Goal: Transaction & Acquisition: Purchase product/service

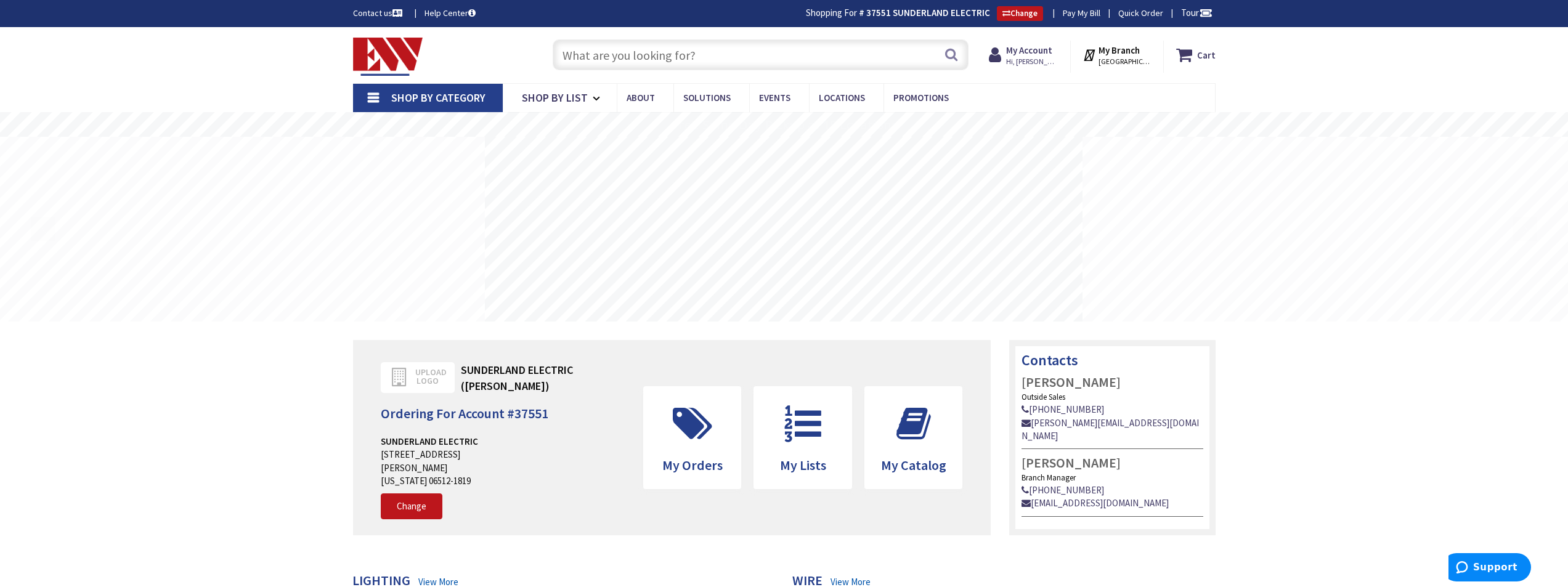
click at [651, 53] on input "text" at bounding box center [761, 55] width 416 height 31
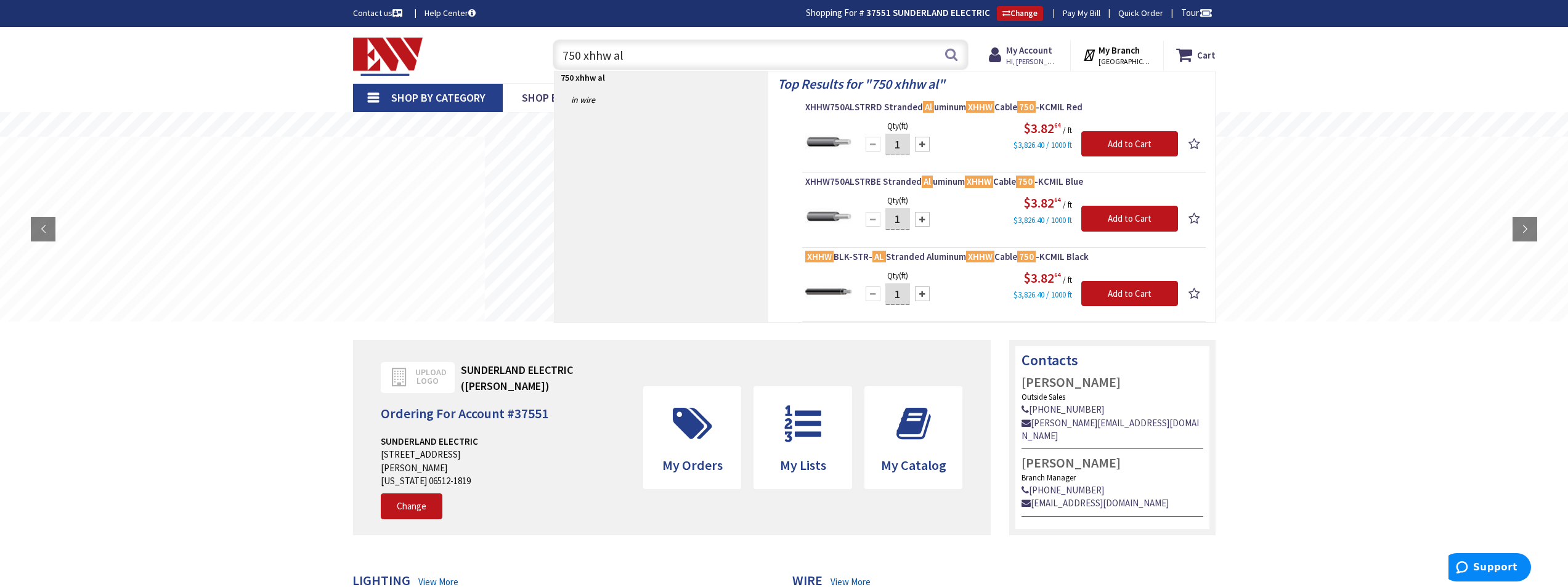
type input "750 xhhw al"
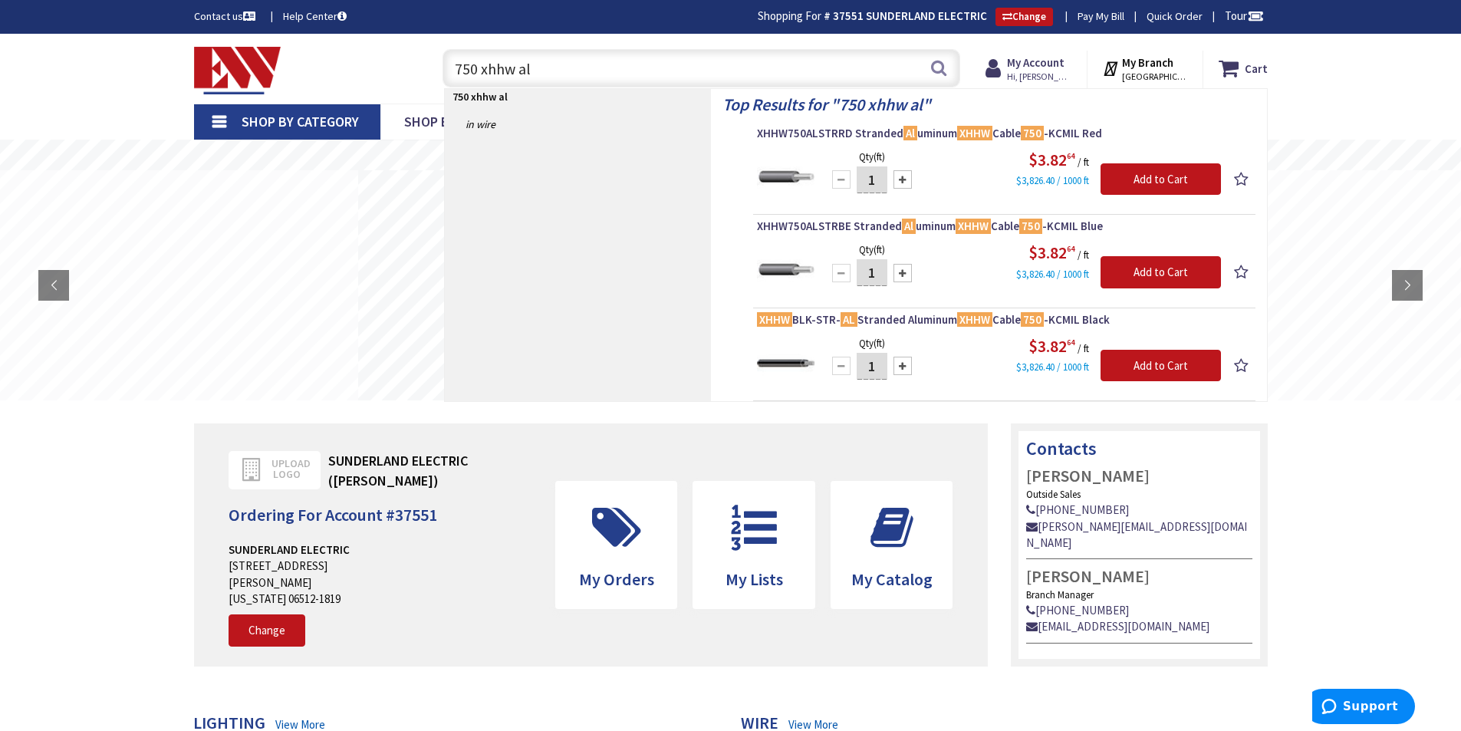
click at [863, 70] on input "750 xhhw al" at bounding box center [701, 68] width 518 height 38
click at [710, 11] on div "Contact us Help Center Shopping For # 37551 SUNDERLAND ELECTRIC Change Pay My B…" at bounding box center [731, 17] width 1150 height 18
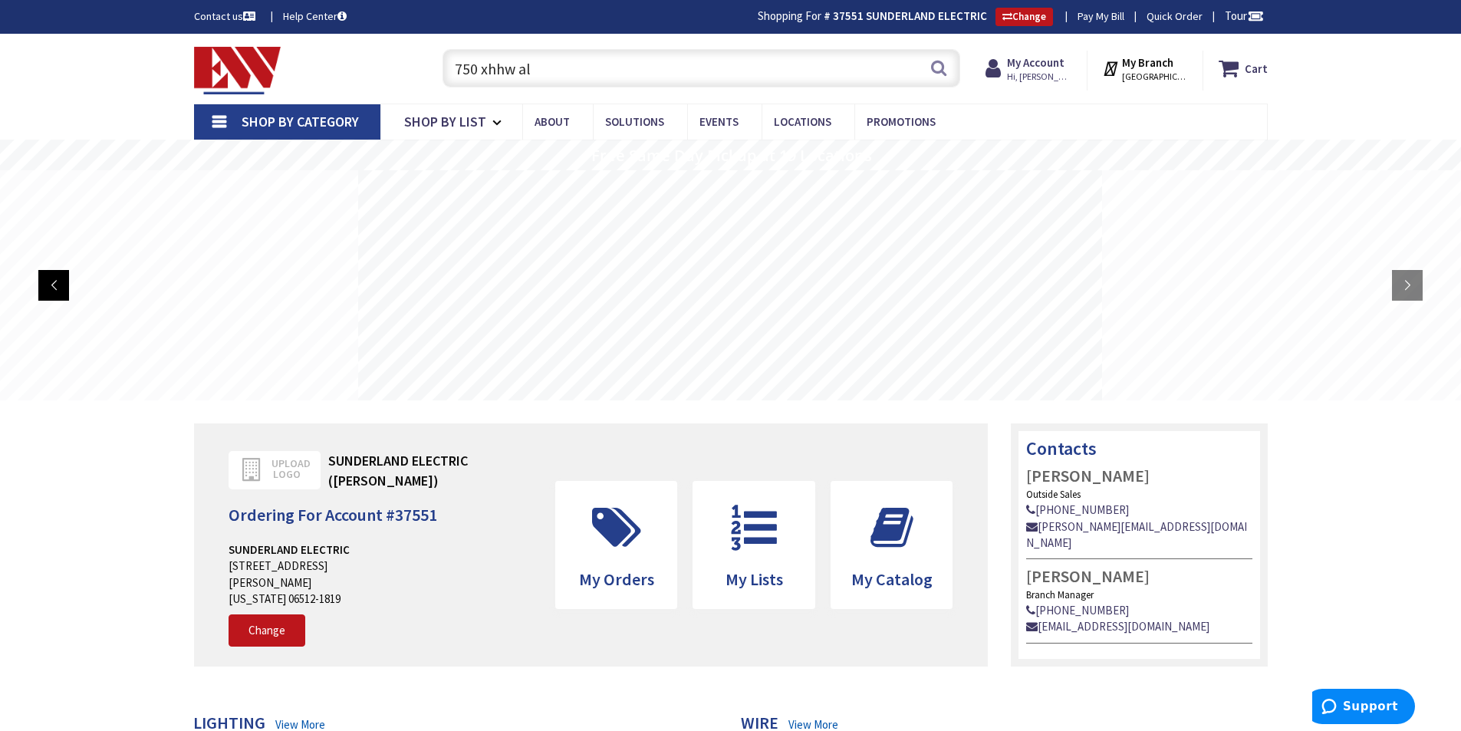
click at [61, 286] on rs-arrow at bounding box center [53, 285] width 31 height 31
click at [60, 287] on rs-arrow at bounding box center [53, 285] width 31 height 31
click at [758, 333] on rs-layer at bounding box center [730, 285] width 744 height 230
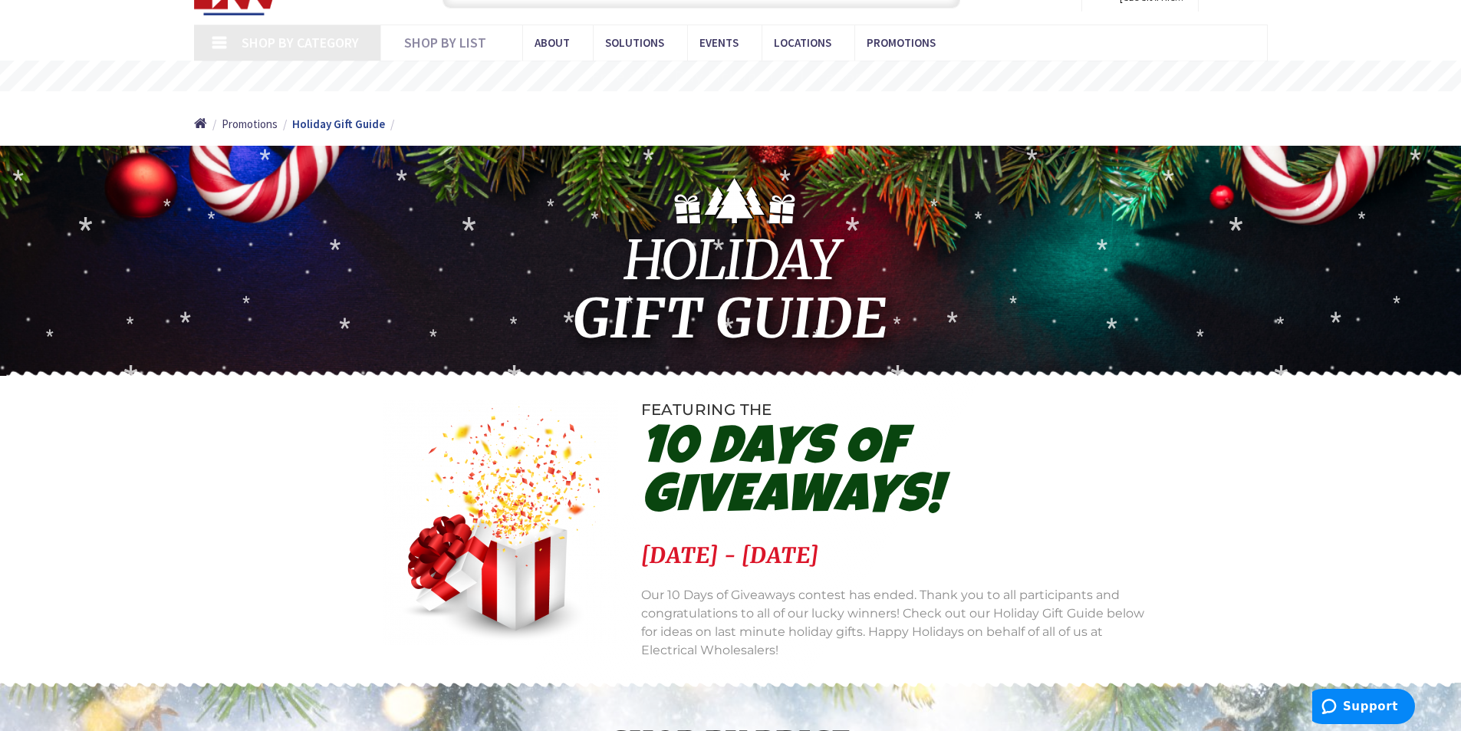
type input "[STREET_ADDRESS]"
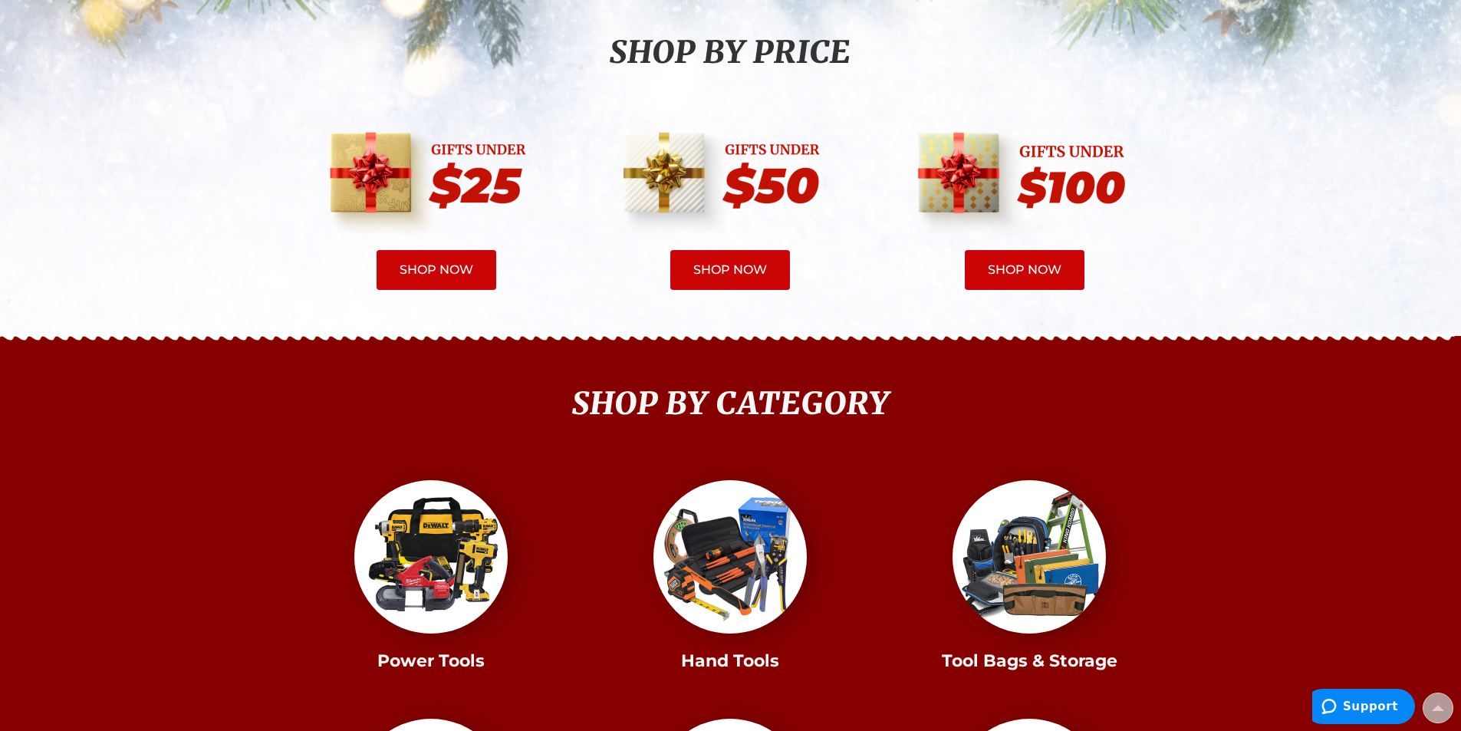
scroll to position [844, 0]
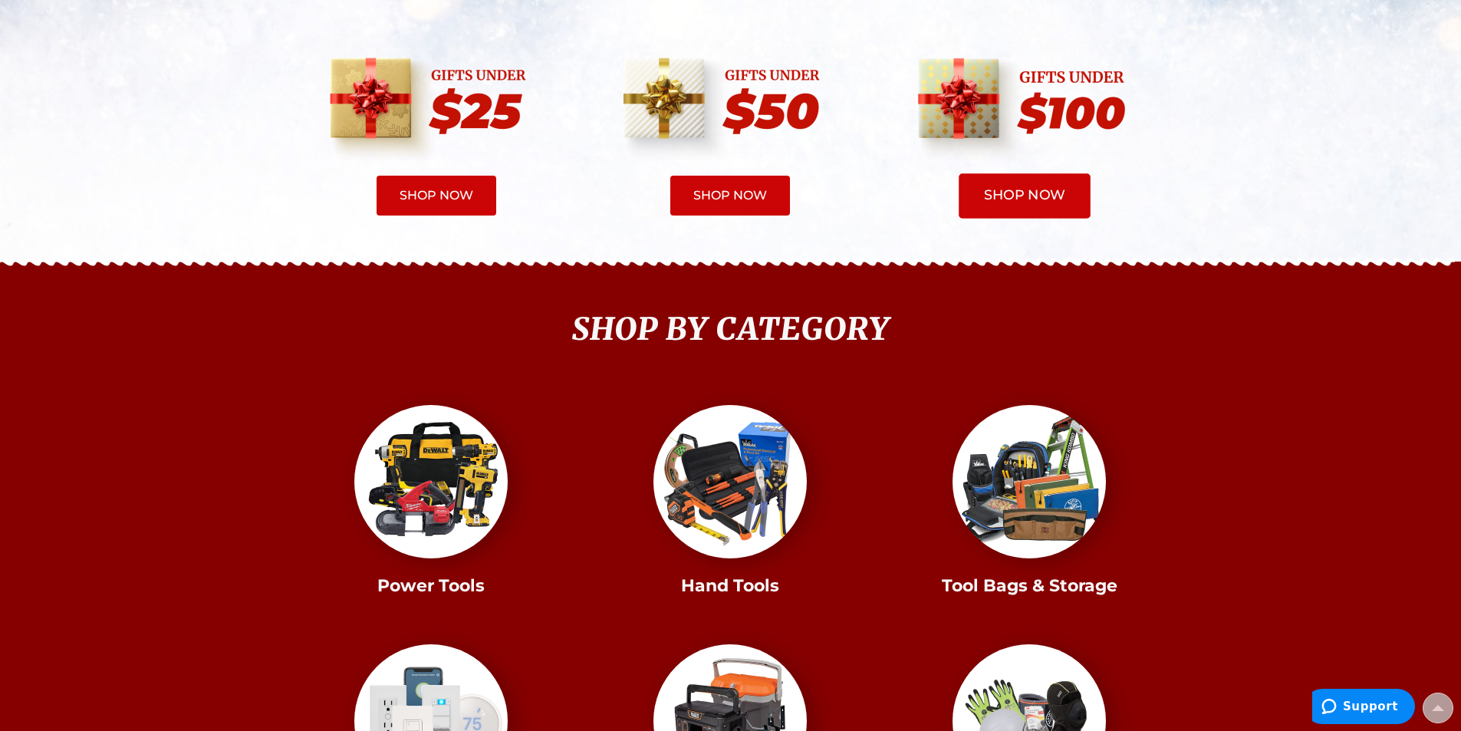
click at [1030, 199] on span "SHOP NOW" at bounding box center [1024, 195] width 81 height 19
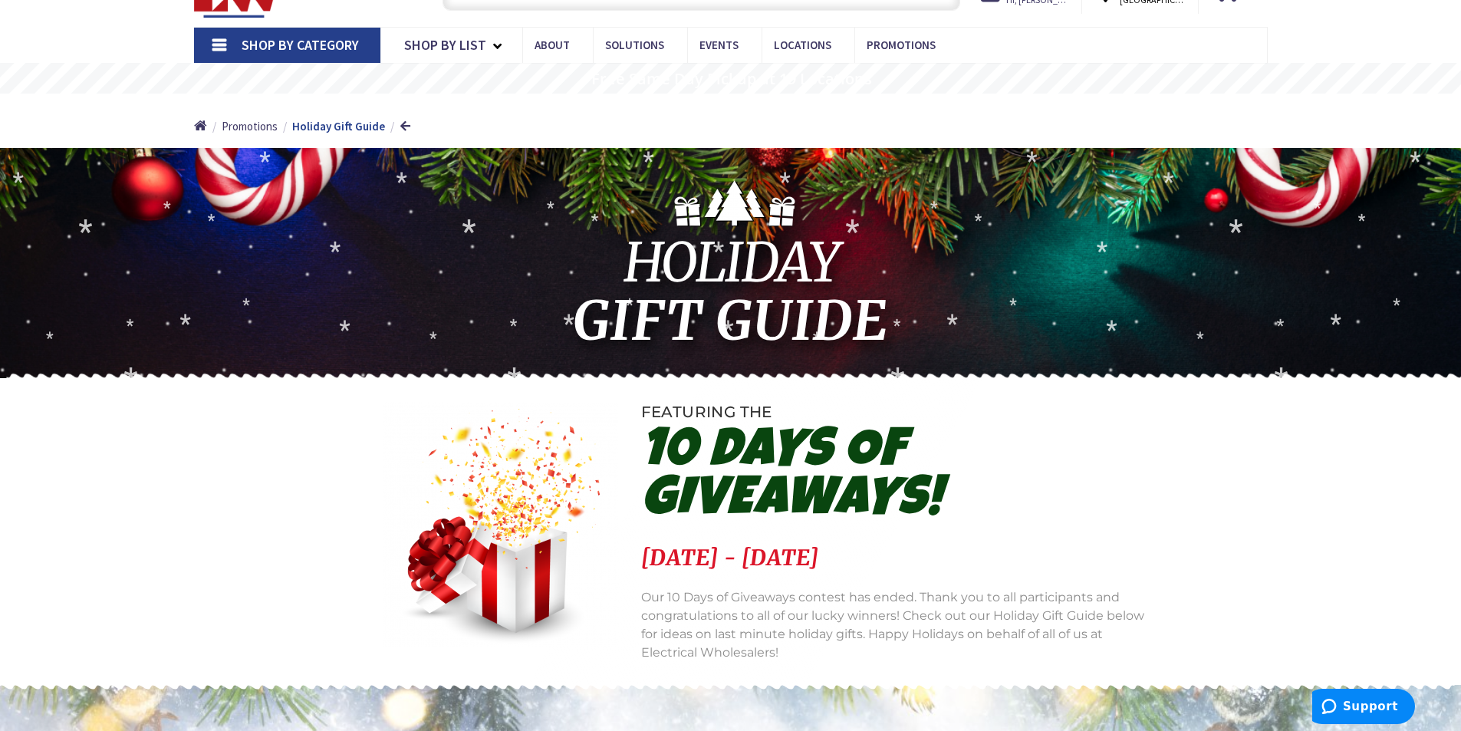
scroll to position [0, 0]
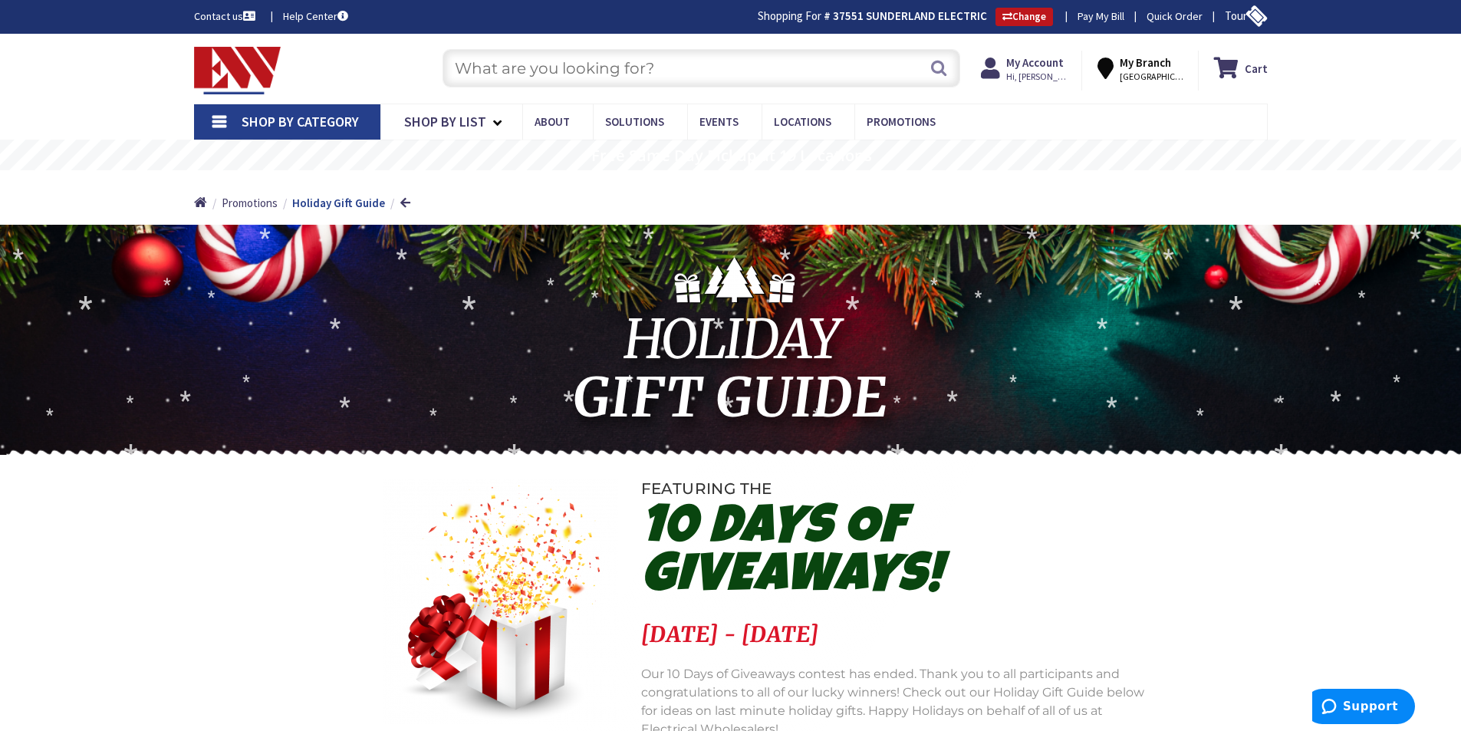
click at [244, 58] on img at bounding box center [237, 71] width 87 height 48
